Goal: Information Seeking & Learning: Learn about a topic

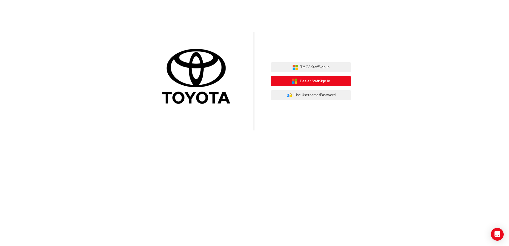
click at [316, 79] on span "Dealer Staff Sign In" at bounding box center [315, 81] width 30 height 6
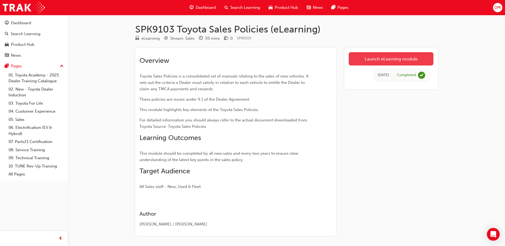
click at [390, 59] on link "Launch eLearning module" at bounding box center [391, 58] width 85 height 13
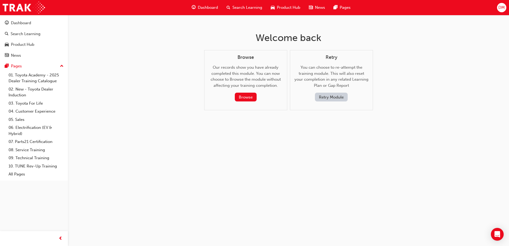
click at [322, 98] on button "Retry Module" at bounding box center [331, 97] width 33 height 9
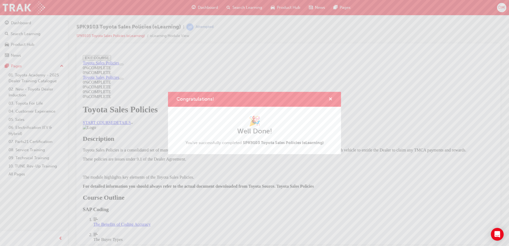
click at [331, 98] on span "cross-icon" at bounding box center [330, 99] width 4 height 5
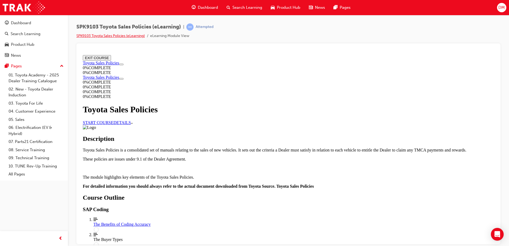
click at [110, 35] on link "SPK9103 Toyota Sales Policies (eLearning)" at bounding box center [110, 36] width 68 height 5
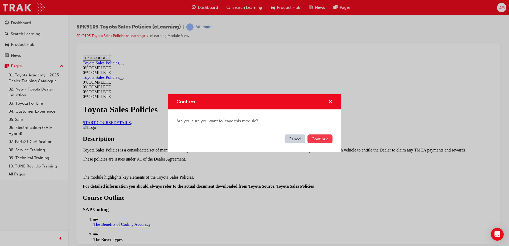
click at [328, 141] on button "Continue" at bounding box center [319, 138] width 25 height 9
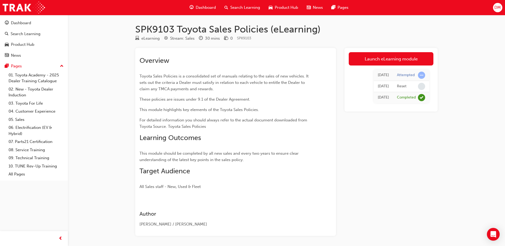
click at [422, 74] on span "learningRecordVerb_ATTEMPT-icon" at bounding box center [421, 75] width 7 height 7
click at [453, 69] on div "SPK9103 Toyota Sales Policies (eLearning) eLearning Stream: Sales 30 mins 0 SPK…" at bounding box center [252, 133] width 505 height 266
click at [378, 74] on div "[DATE]" at bounding box center [383, 75] width 11 height 6
click at [381, 57] on link "Launch eLearning module" at bounding box center [391, 58] width 85 height 13
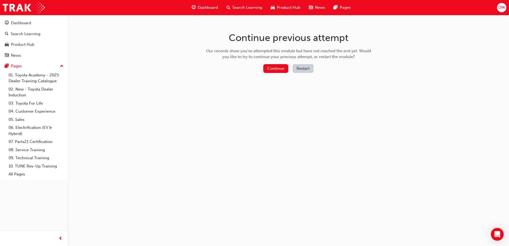
click at [304, 69] on button "Restart" at bounding box center [302, 68] width 21 height 9
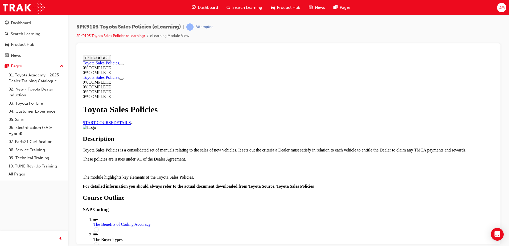
scroll to position [13, 0]
click at [113, 120] on link "START COURSE" at bounding box center [98, 122] width 31 height 5
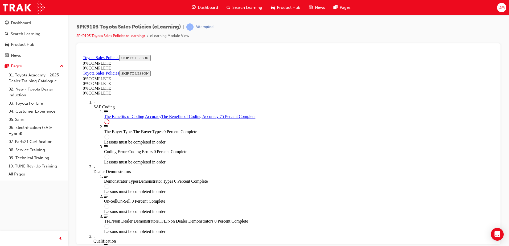
scroll to position [263, 0]
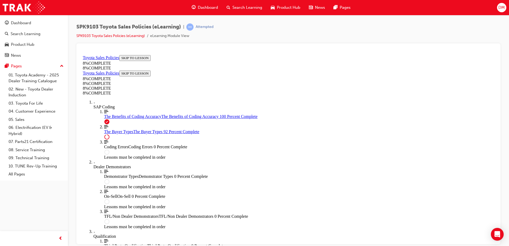
scroll to position [2185, 0]
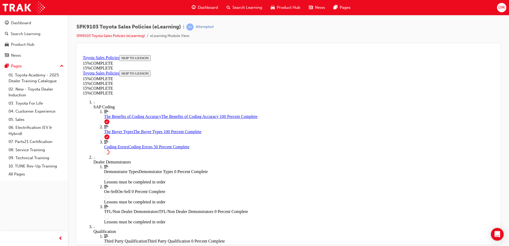
scroll to position [211, 0]
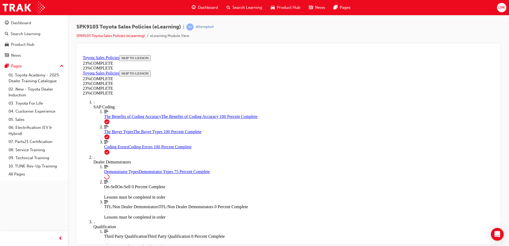
scroll to position [245, 0]
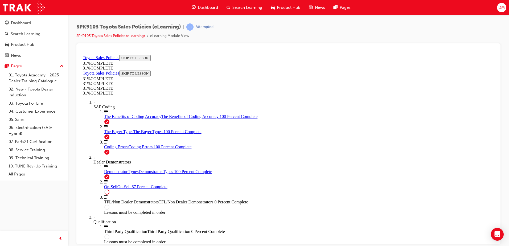
scroll to position [295, 0]
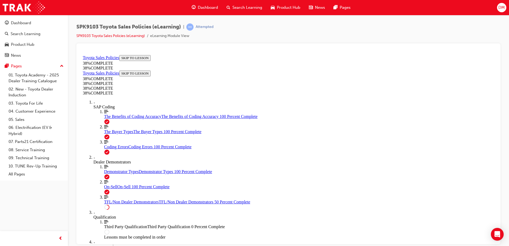
scroll to position [0, 0]
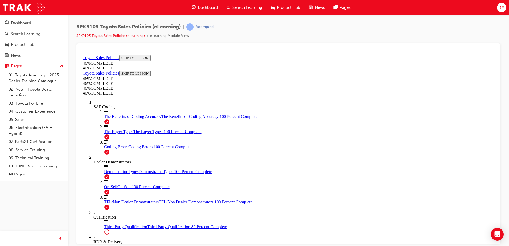
scroll to position [348, 0]
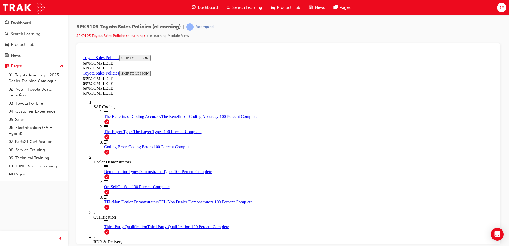
scroll to position [409, 0]
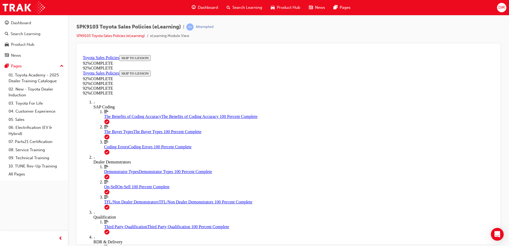
scroll to position [19, 0]
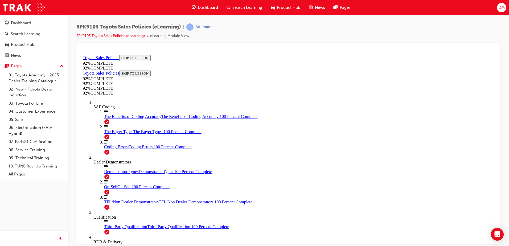
scroll to position [19, 0]
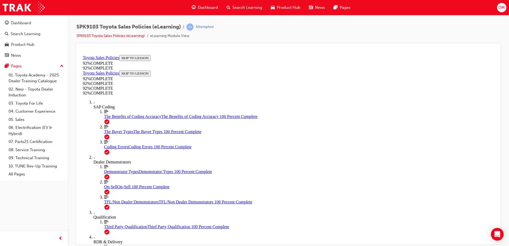
scroll to position [19, 0]
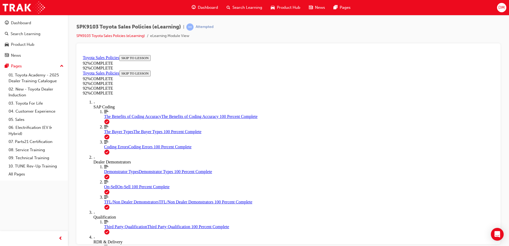
scroll to position [59, 0]
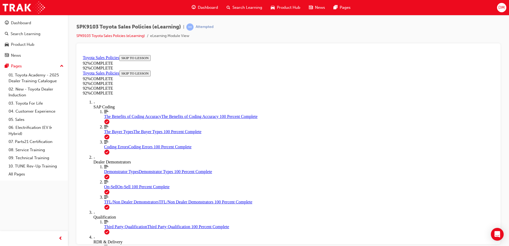
scroll to position [83, 0]
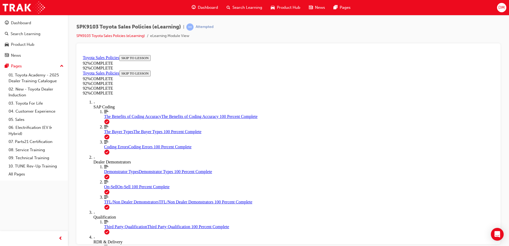
scroll to position [23, 0]
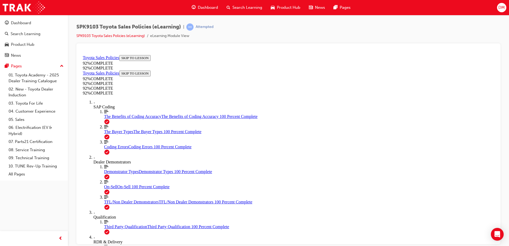
scroll to position [19, 0]
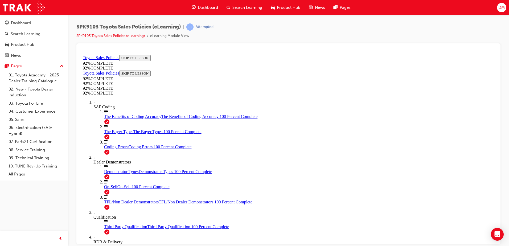
scroll to position [19, 0]
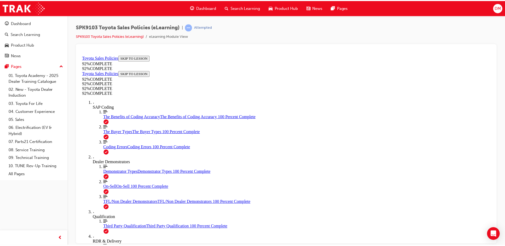
scroll to position [66, 0]
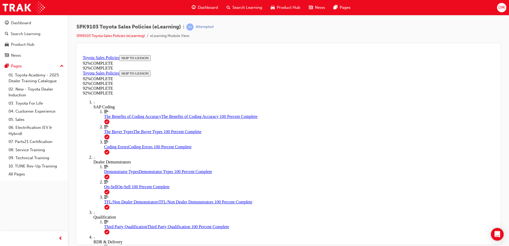
drag, startPoint x: 335, startPoint y: 219, endPoint x: 338, endPoint y: 214, distance: 5.2
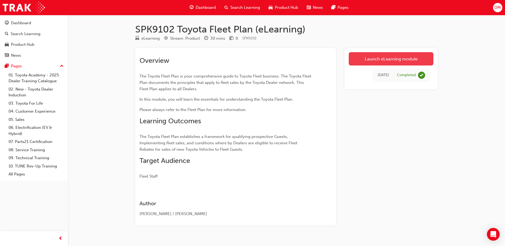
click at [393, 58] on link "Launch eLearning module" at bounding box center [391, 58] width 85 height 13
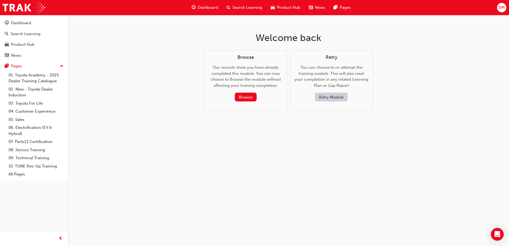
click at [324, 99] on button "Retry Module" at bounding box center [331, 97] width 33 height 9
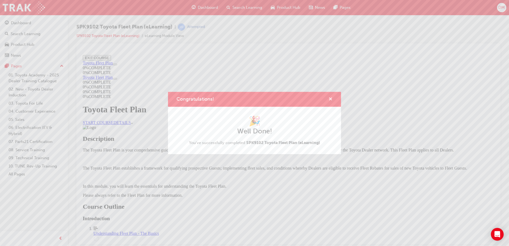
click at [331, 98] on span "cross-icon" at bounding box center [330, 99] width 4 height 5
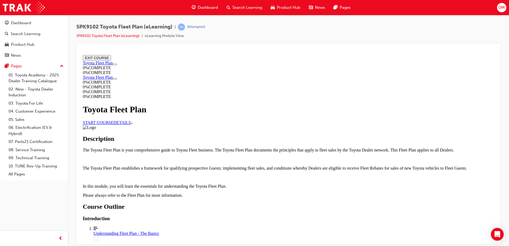
click at [113, 120] on link "START COURSE" at bounding box center [98, 122] width 31 height 5
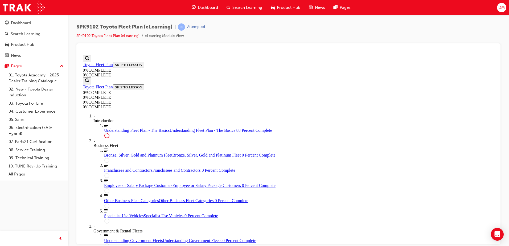
scroll to position [1208, 0]
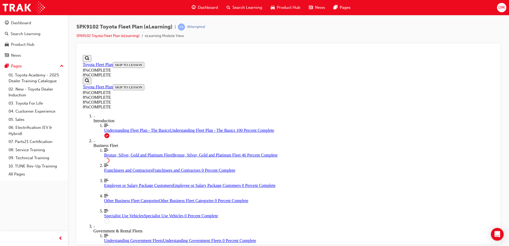
drag, startPoint x: 288, startPoint y: 136, endPoint x: 338, endPoint y: 197, distance: 78.5
drag, startPoint x: 303, startPoint y: 140, endPoint x: 332, endPoint y: 142, distance: 28.8
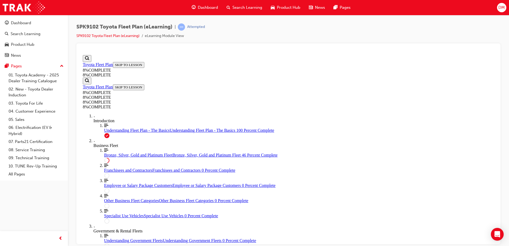
drag, startPoint x: 304, startPoint y: 110, endPoint x: 328, endPoint y: 109, distance: 23.8
drag, startPoint x: 294, startPoint y: 169, endPoint x: 318, endPoint y: 170, distance: 24.2
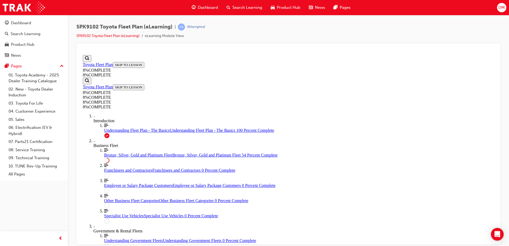
scroll to position [1029, 0]
drag, startPoint x: 300, startPoint y: 152, endPoint x: 318, endPoint y: 199, distance: 50.5
drag, startPoint x: 276, startPoint y: 174, endPoint x: 296, endPoint y: 175, distance: 19.7
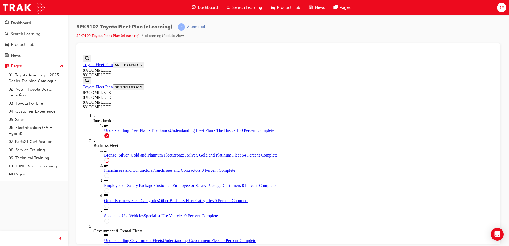
drag, startPoint x: 289, startPoint y: 139, endPoint x: 311, endPoint y: 139, distance: 21.8
drag, startPoint x: 288, startPoint y: 101, endPoint x: 314, endPoint y: 101, distance: 25.5
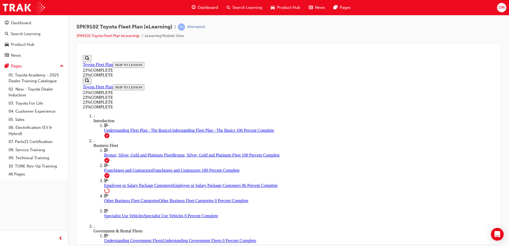
scroll to position [607, 0]
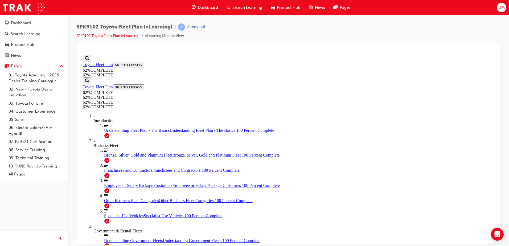
scroll to position [347, 0]
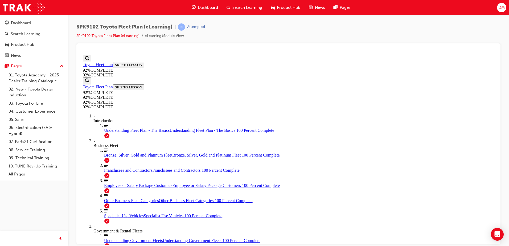
scroll to position [120, 0]
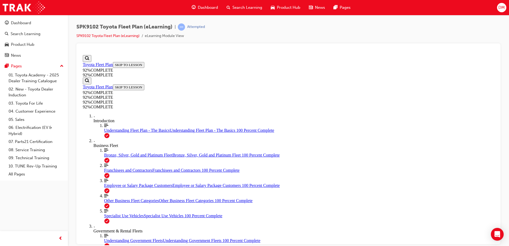
drag, startPoint x: 282, startPoint y: 158, endPoint x: 315, endPoint y: 185, distance: 42.0
drag, startPoint x: 291, startPoint y: 135, endPoint x: 309, endPoint y: 161, distance: 31.0
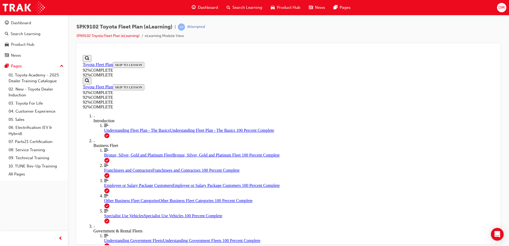
drag, startPoint x: 274, startPoint y: 137, endPoint x: 293, endPoint y: 137, distance: 18.4
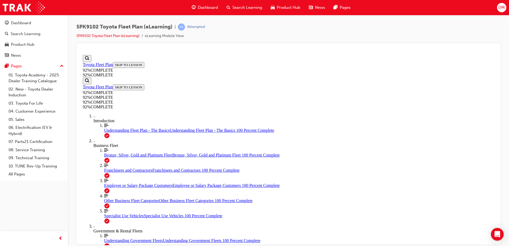
scroll to position [19, 0]
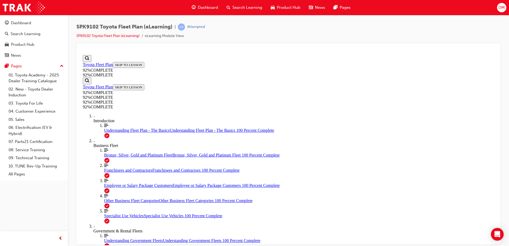
scroll to position [111, 0]
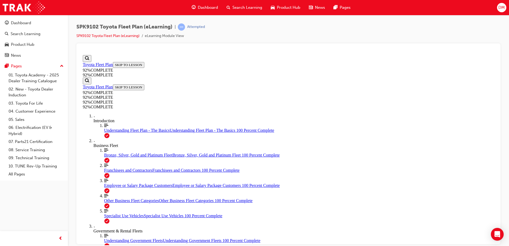
scroll to position [66, 0]
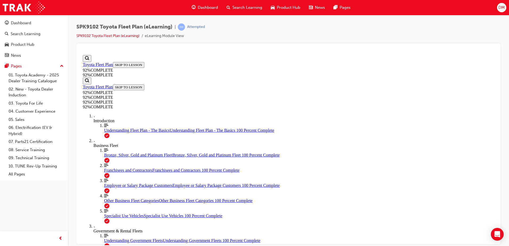
scroll to position [54, 0]
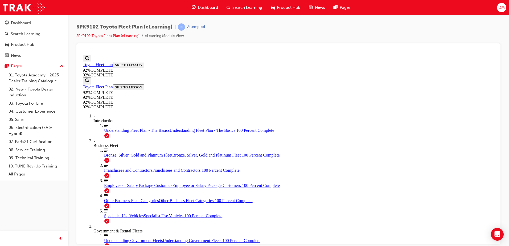
drag, startPoint x: 320, startPoint y: 224, endPoint x: 320, endPoint y: 211, distance: 12.8
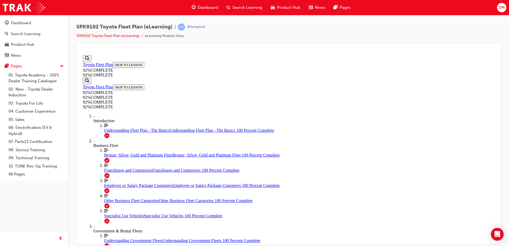
scroll to position [71, 0]
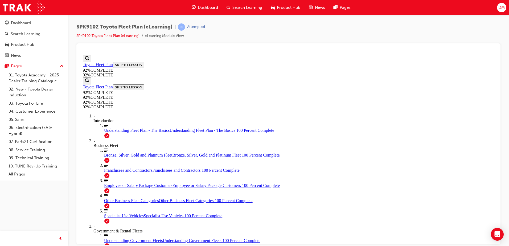
scroll to position [66, 0]
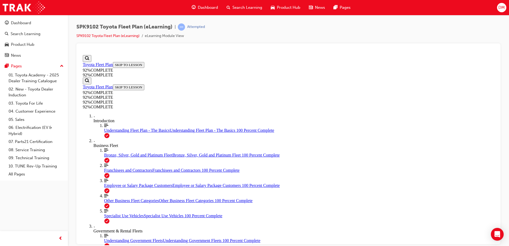
drag, startPoint x: 276, startPoint y: 185, endPoint x: 304, endPoint y: 185, distance: 28.2
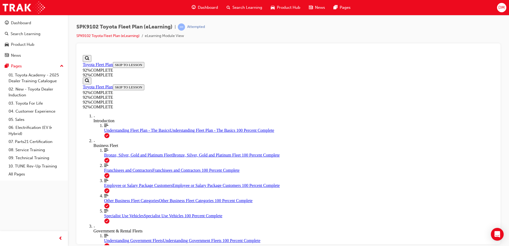
drag, startPoint x: 288, startPoint y: 156, endPoint x: 307, endPoint y: 183, distance: 32.6
drag, startPoint x: 280, startPoint y: 159, endPoint x: 299, endPoint y: 158, distance: 19.5
drag, startPoint x: 276, startPoint y: 136, endPoint x: 295, endPoint y: 136, distance: 18.9
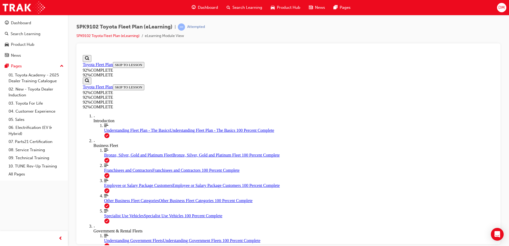
scroll to position [19, 0]
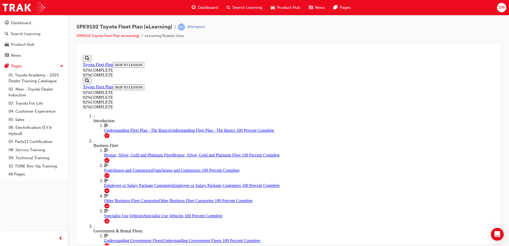
scroll to position [19, 0]
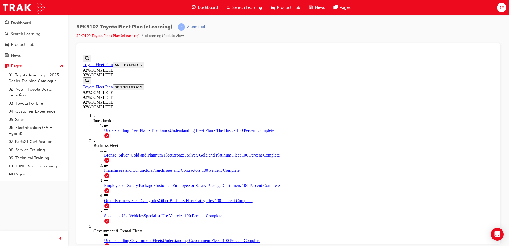
scroll to position [57, 0]
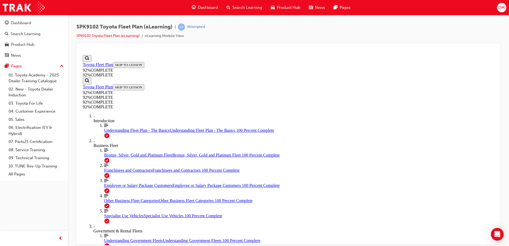
scroll to position [57, 0]
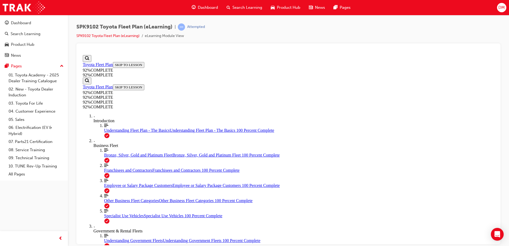
scroll to position [111, 0]
